Goal: Navigation & Orientation: Find specific page/section

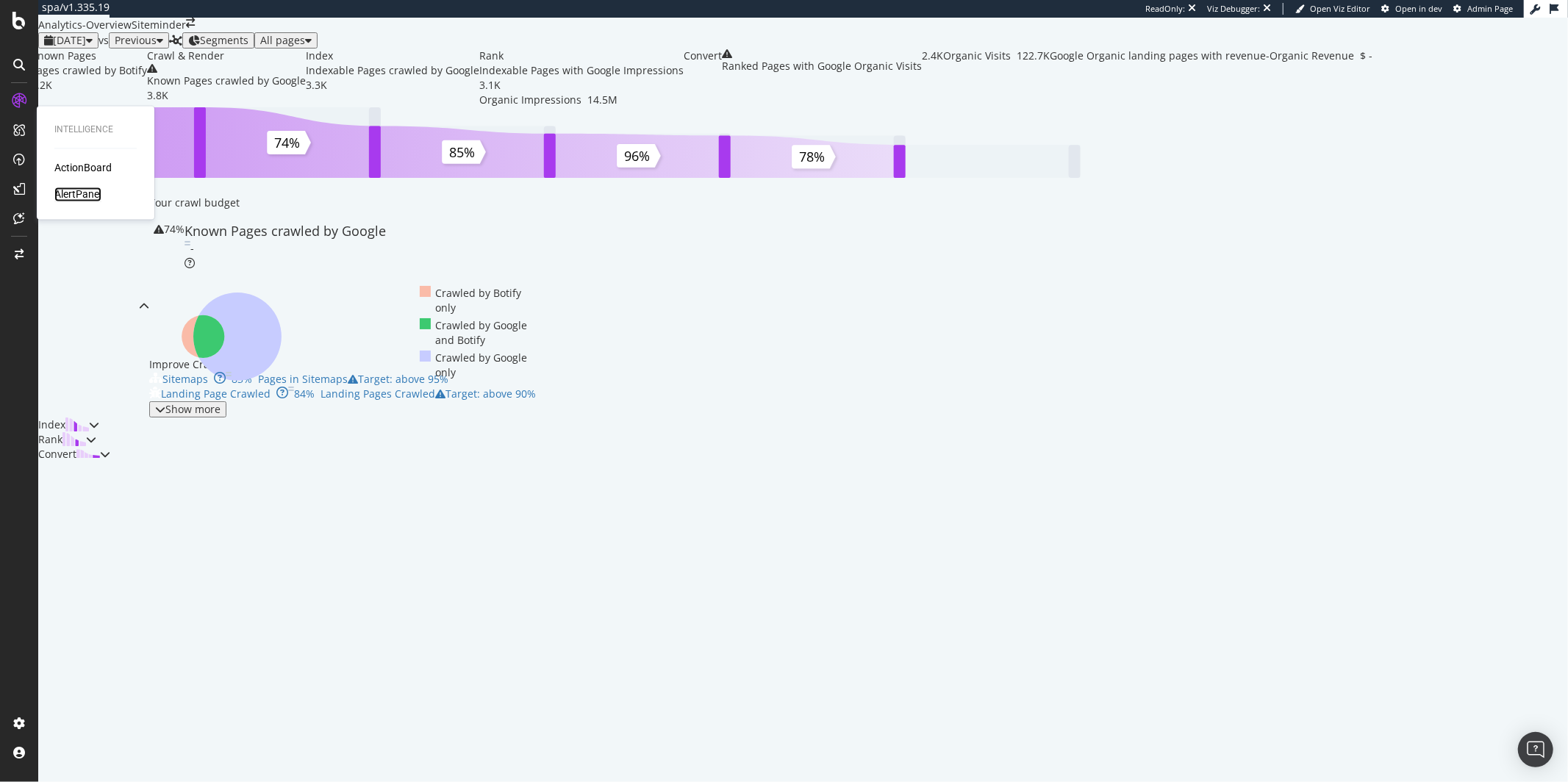
click at [74, 194] on div "AlertPanel" at bounding box center [77, 195] width 47 height 15
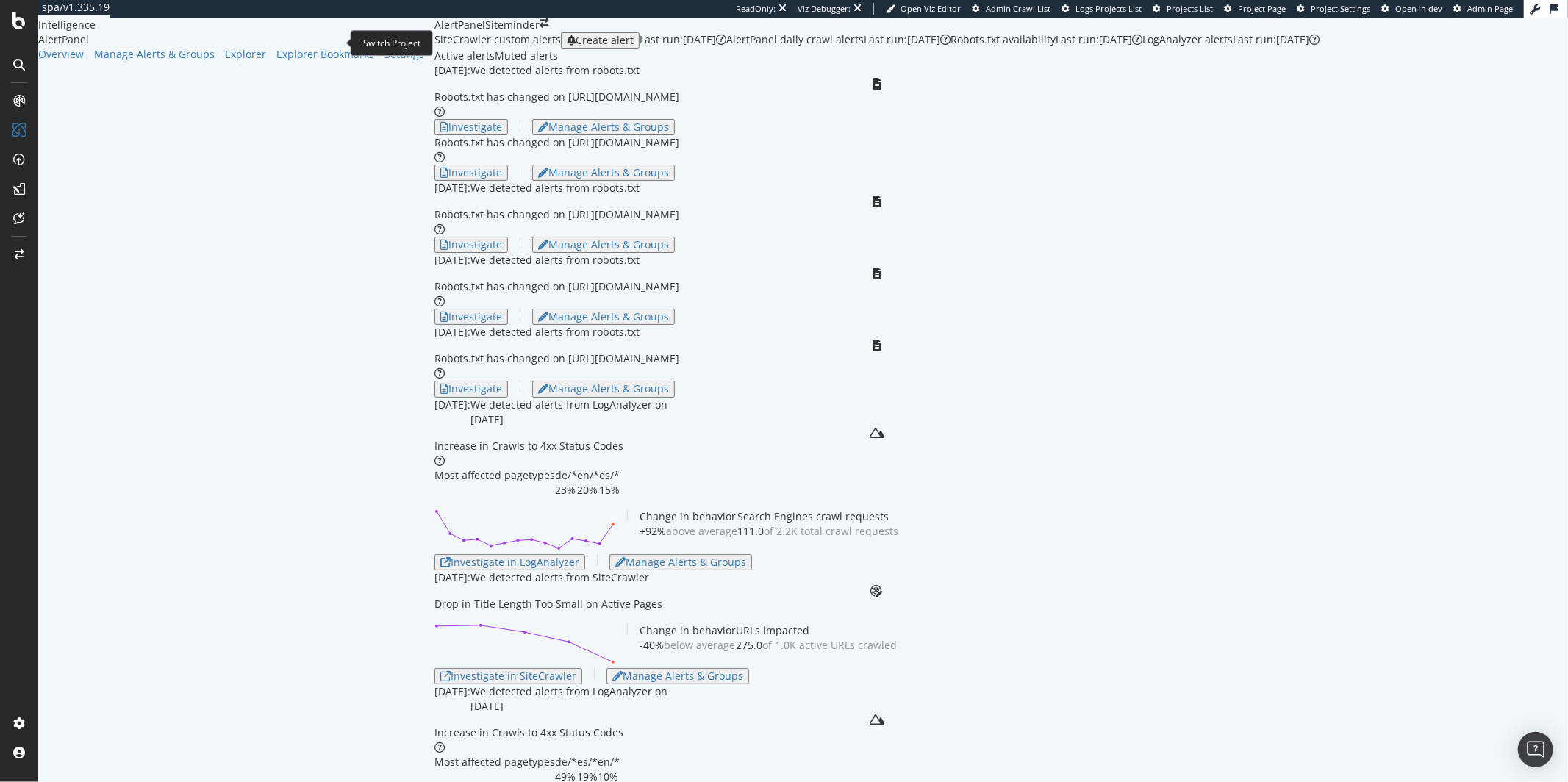
click at [539, 28] on icon "arrow-right-arrow-left" at bounding box center [544, 23] width 9 height 10
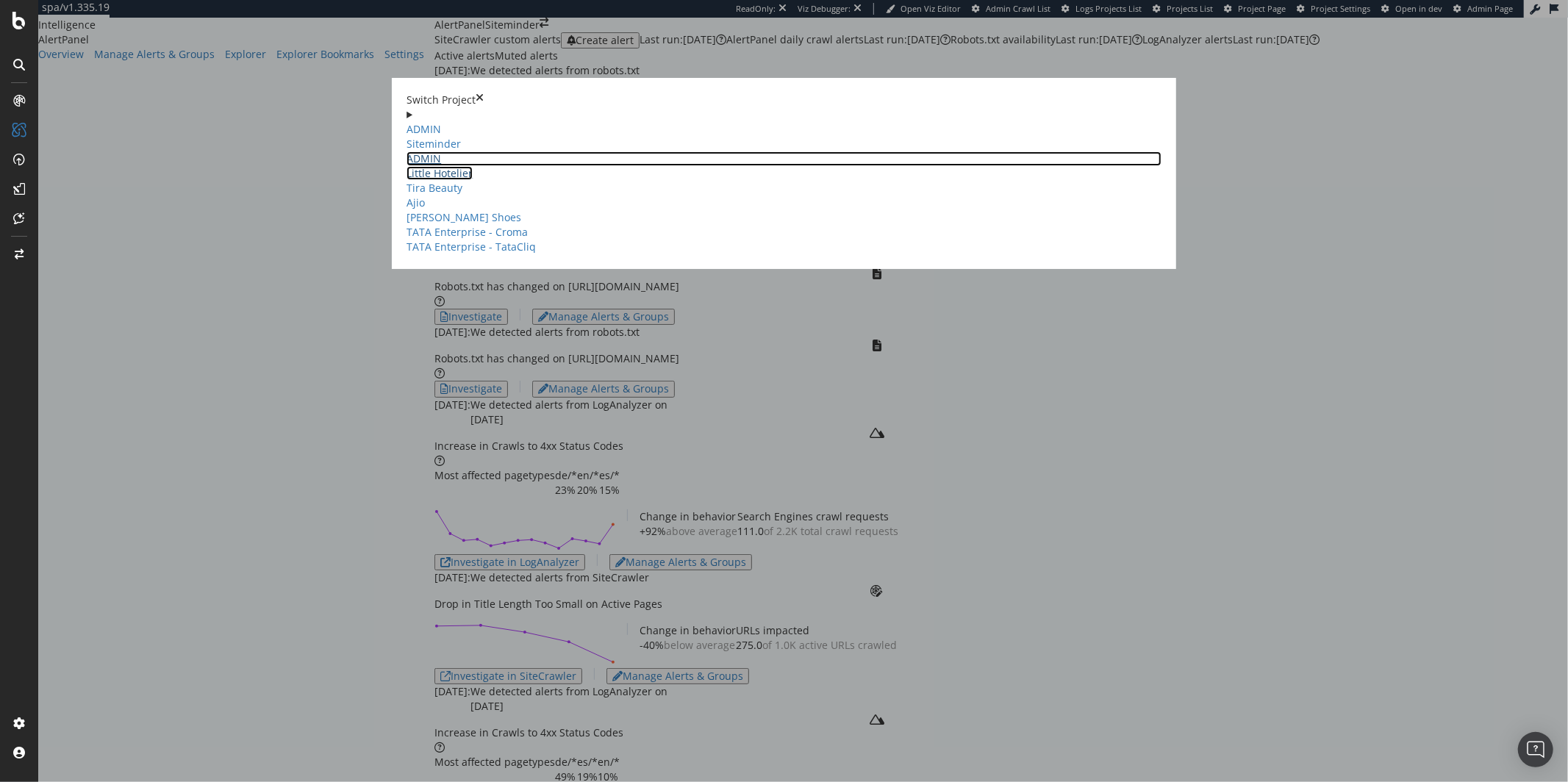
click at [427, 151] on link "ADMIN Little Hotelier" at bounding box center [784, 165] width 755 height 29
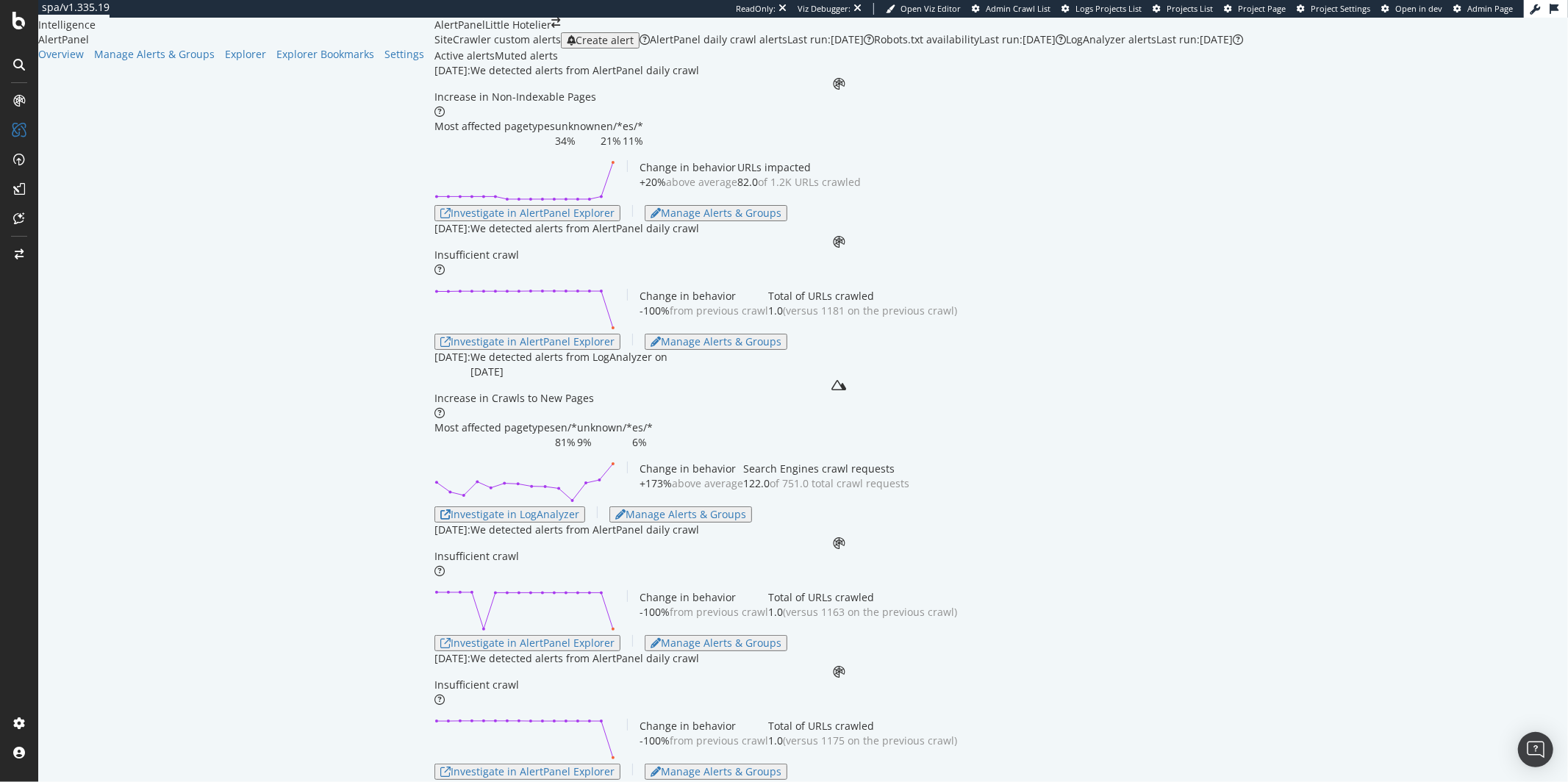
click at [435, 22] on div "AlertPanel Little Hotelier" at bounding box center [839, 25] width 808 height 15
